Goal: Task Accomplishment & Management: Use online tool/utility

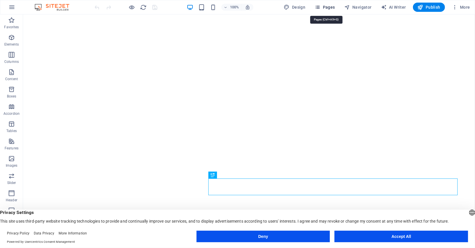
click at [329, 6] on span "Pages" at bounding box center [325, 7] width 20 height 6
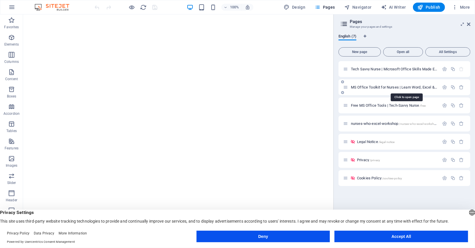
click at [380, 87] on span "MS Office Toolkit for Nurses | Learn Word, Excel & More /officetoolkit" at bounding box center [406, 87] width 110 height 4
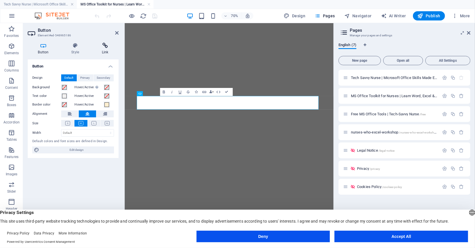
click at [105, 46] on icon at bounding box center [105, 46] width 27 height 6
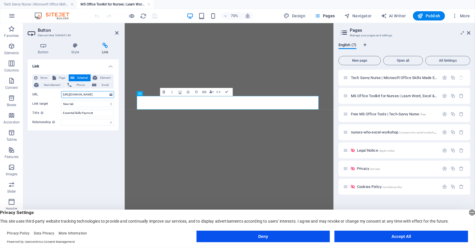
click at [99, 94] on input "[URL][DOMAIN_NAME]" at bounding box center [87, 94] width 53 height 7
paste input "bJe28sbhVbGd8EK5wK7kc09"
type input "[URL][DOMAIN_NAME]"
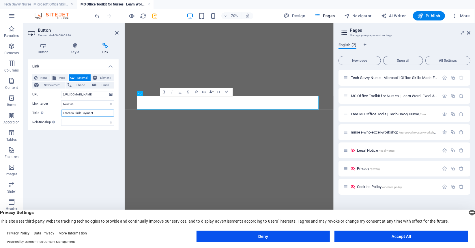
drag, startPoint x: 102, startPoint y: 113, endPoint x: 52, endPoint y: 112, distance: 50.0
click at [52, 112] on div "Title Additional link description, should not be the same as the link text. The…" at bounding box center [73, 113] width 82 height 7
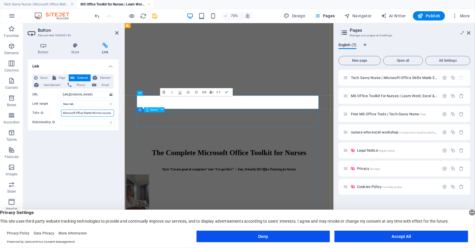
scroll to position [1090, 0]
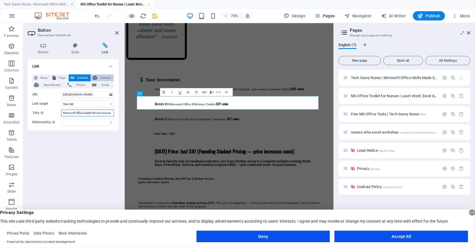
type input "Microsoft Office Starter Kit mini course"
drag, startPoint x: 387, startPoint y: 237, endPoint x: 384, endPoint y: 235, distance: 3.4
click at [387, 236] on button "Accept All" at bounding box center [402, 237] width 134 height 12
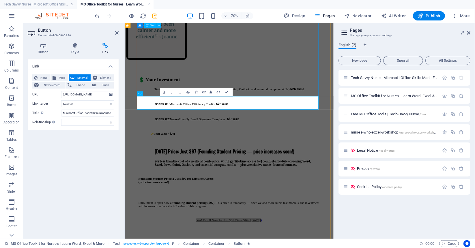
click at [260, 101] on div "💲 Your Investment Toolkit (5 complete modules covering Word, Excel, PowerPoint,…" at bounding box center [273, 199] width 259 height 198
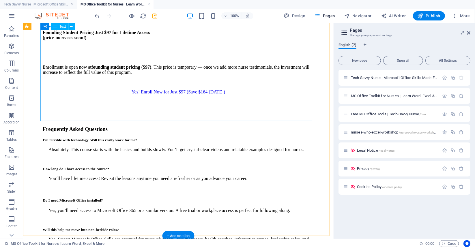
scroll to position [1355, 0]
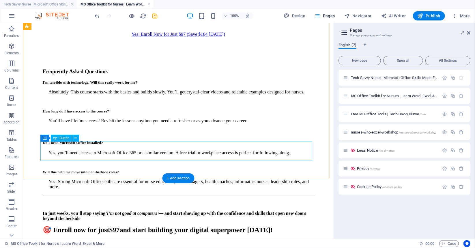
click at [191, 248] on div "Enroll now for just $97 and get lifetime access [DATE]" at bounding box center [177, 250] width 271 height 5
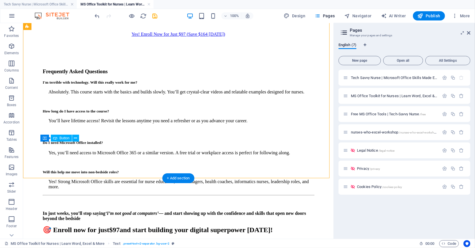
click at [192, 248] on div "Enroll now for just $97 and get lifetime access [DATE]" at bounding box center [177, 250] width 271 height 5
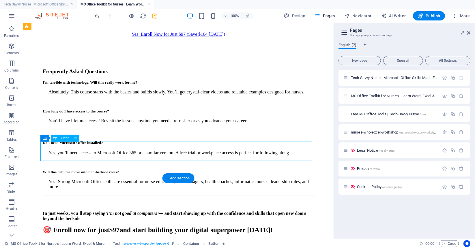
click at [161, 248] on div "Enroll now for just $97 and get lifetime access [DATE]" at bounding box center [177, 250] width 271 height 5
click at [160, 248] on div "Enroll now for just $97 and get lifetime access [DATE]" at bounding box center [177, 250] width 271 height 5
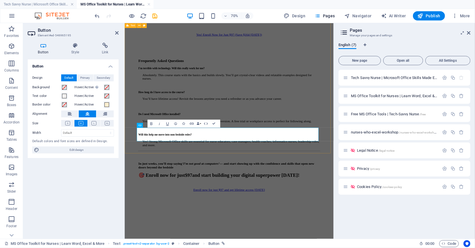
scroll to position [1348, 0]
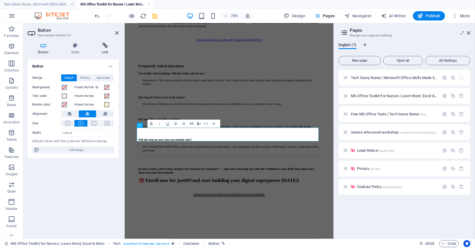
click at [105, 46] on icon at bounding box center [105, 46] width 27 height 6
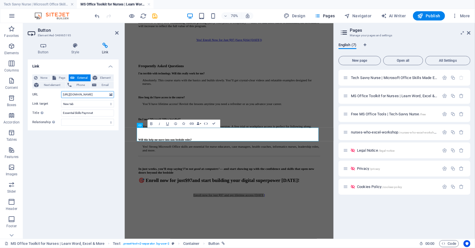
drag, startPoint x: 97, startPoint y: 96, endPoint x: 100, endPoint y: 91, distance: 6.1
click at [100, 91] on input "[URL][DOMAIN_NAME]" at bounding box center [87, 94] width 53 height 7
paste input "bJe28sbhVbGd8EK5wK7kc09"
type input "[URL][DOMAIN_NAME]"
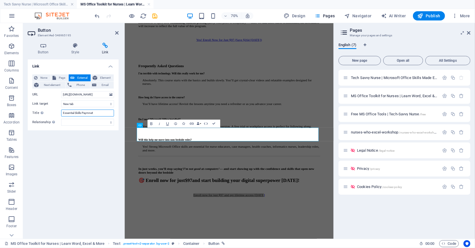
click at [95, 113] on input "Essential Skills Paymnet" at bounding box center [87, 113] width 53 height 7
drag, startPoint x: 103, startPoint y: 113, endPoint x: 27, endPoint y: 116, distance: 75.7
click at [27, 116] on div "Button Style Link Button Design Default Primary Secondary Background Hover/Acti…" at bounding box center [73, 138] width 100 height 201
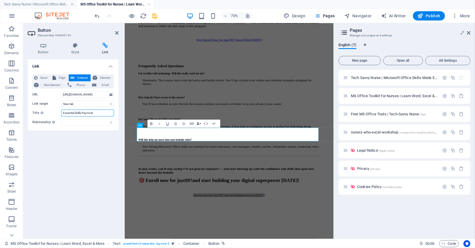
click at [104, 111] on input "Essential Skills Paymnet" at bounding box center [87, 113] width 53 height 7
drag, startPoint x: 102, startPoint y: 114, endPoint x: 37, endPoint y: 113, distance: 65.0
click at [37, 113] on div "Title Additional link description, should not be the same as the link text. The…" at bounding box center [73, 113] width 82 height 7
type input "Microsoft Office Starter mini course"
click at [277, 213] on div "In just weeks, you’ll stop saying ‘I’m not good at computers’ — and start showi…" at bounding box center [273, 237] width 259 height 49
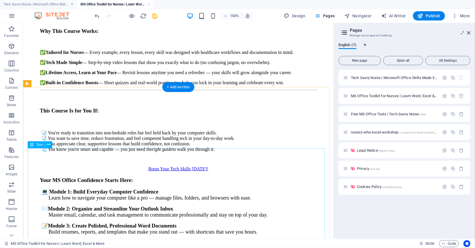
scroll to position [522, 0]
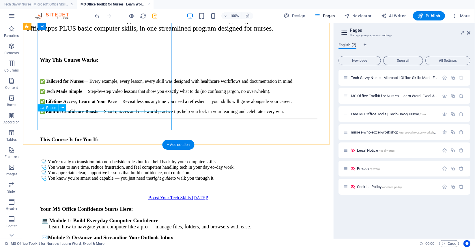
click at [107, 195] on div "Boost Your Tech Skills [DATE]!" at bounding box center [178, 197] width 277 height 5
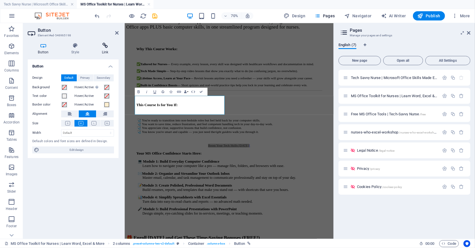
click at [105, 47] on icon at bounding box center [105, 46] width 27 height 6
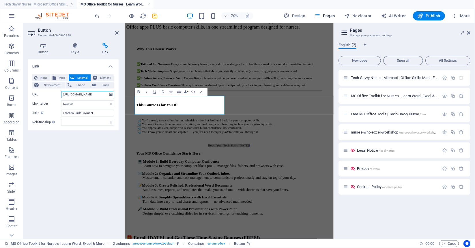
click at [102, 95] on input "[URL][DOMAIN_NAME]" at bounding box center [87, 94] width 53 height 7
paste input "bJe28sbhVbGd8EK5wK7kc09"
type input "[URL][DOMAIN_NAME]"
click at [103, 115] on input "Essential Skills Paymnet" at bounding box center [87, 113] width 53 height 7
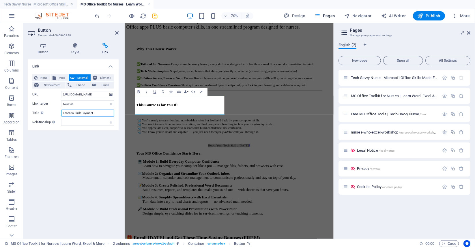
scroll to position [0, 0]
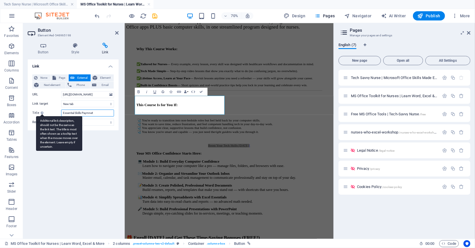
drag, startPoint x: 105, startPoint y: 114, endPoint x: 43, endPoint y: 112, distance: 62.1
click at [43, 112] on div "Title Additional link description, should not be the same as the link text. The…" at bounding box center [73, 113] width 82 height 7
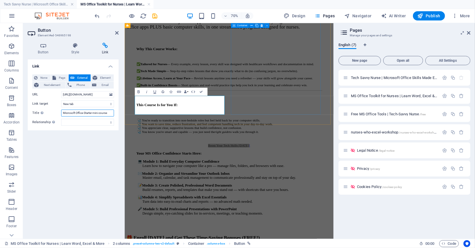
type input "Microsoft Office Starter mini course"
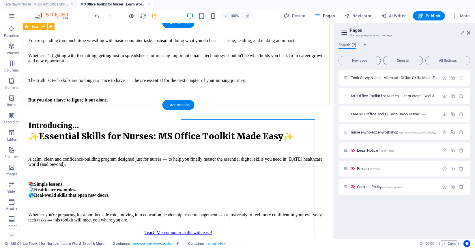
scroll to position [204, 0]
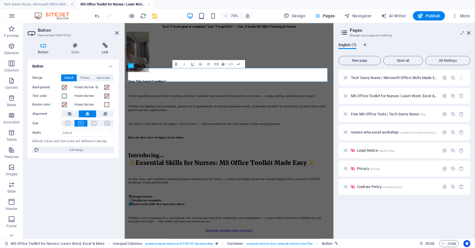
click at [108, 49] on h4 "Link" at bounding box center [105, 49] width 27 height 12
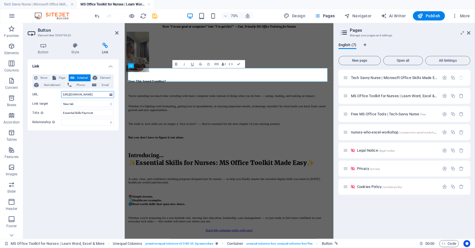
click at [90, 95] on input "[URL][DOMAIN_NAME]" at bounding box center [87, 94] width 53 height 7
paste input "bJe28sbhVbGd8EK5wK7kc09"
type input "[URL][DOMAIN_NAME]"
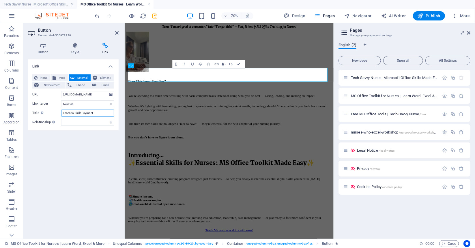
click at [92, 111] on input "Essential Skills Paymnet" at bounding box center [87, 113] width 53 height 7
drag, startPoint x: 102, startPoint y: 112, endPoint x: 27, endPoint y: 109, distance: 75.1
click at [26, 110] on div "Button Style Link Button Design Default Primary Secondary Background Hover/Acti…" at bounding box center [73, 138] width 100 height 201
type input "Microsoft Office Starter mini course"
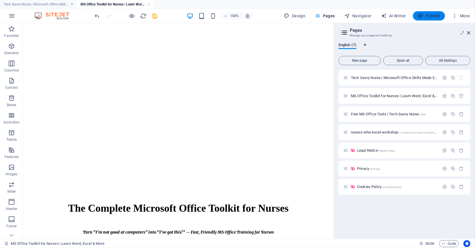
click at [434, 15] on span "Publish" at bounding box center [429, 16] width 23 height 6
